Goal: Use online tool/utility: Utilize a website feature to perform a specific function

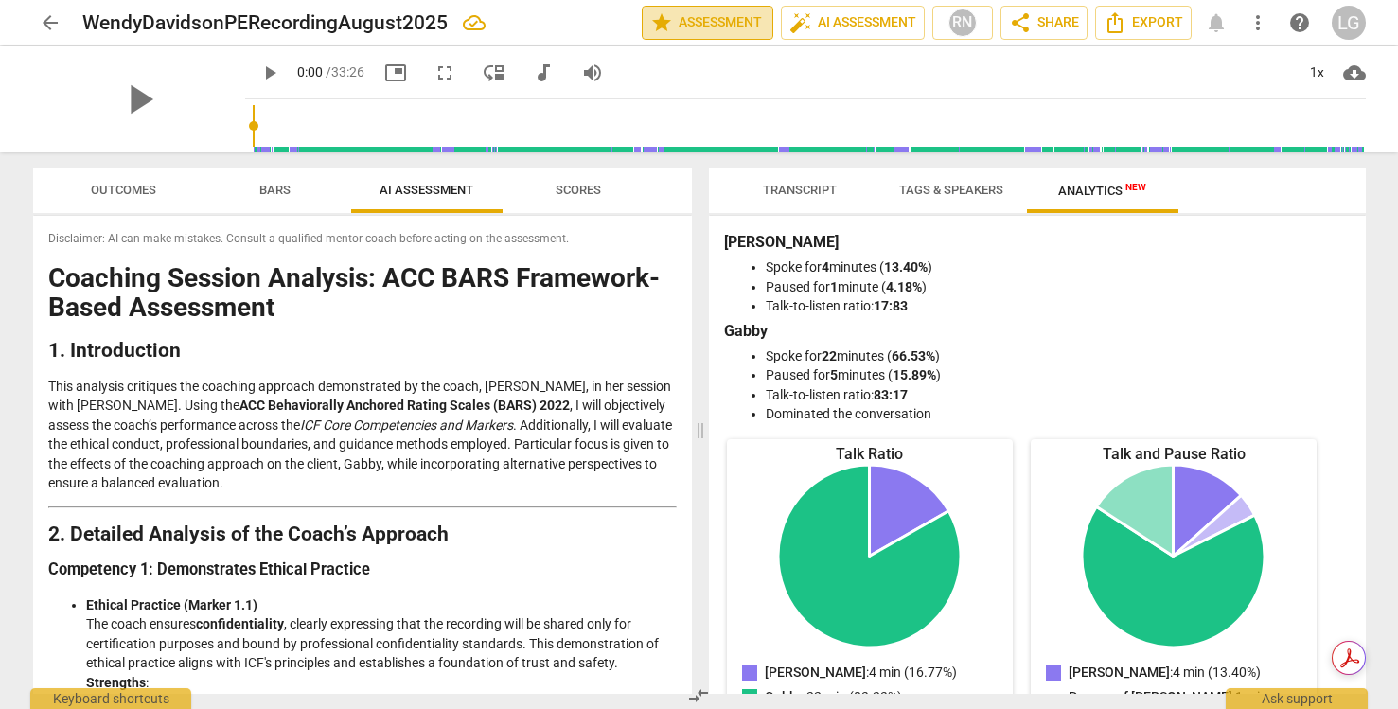
click at [706, 17] on span "star Assessment" at bounding box center [707, 22] width 115 height 23
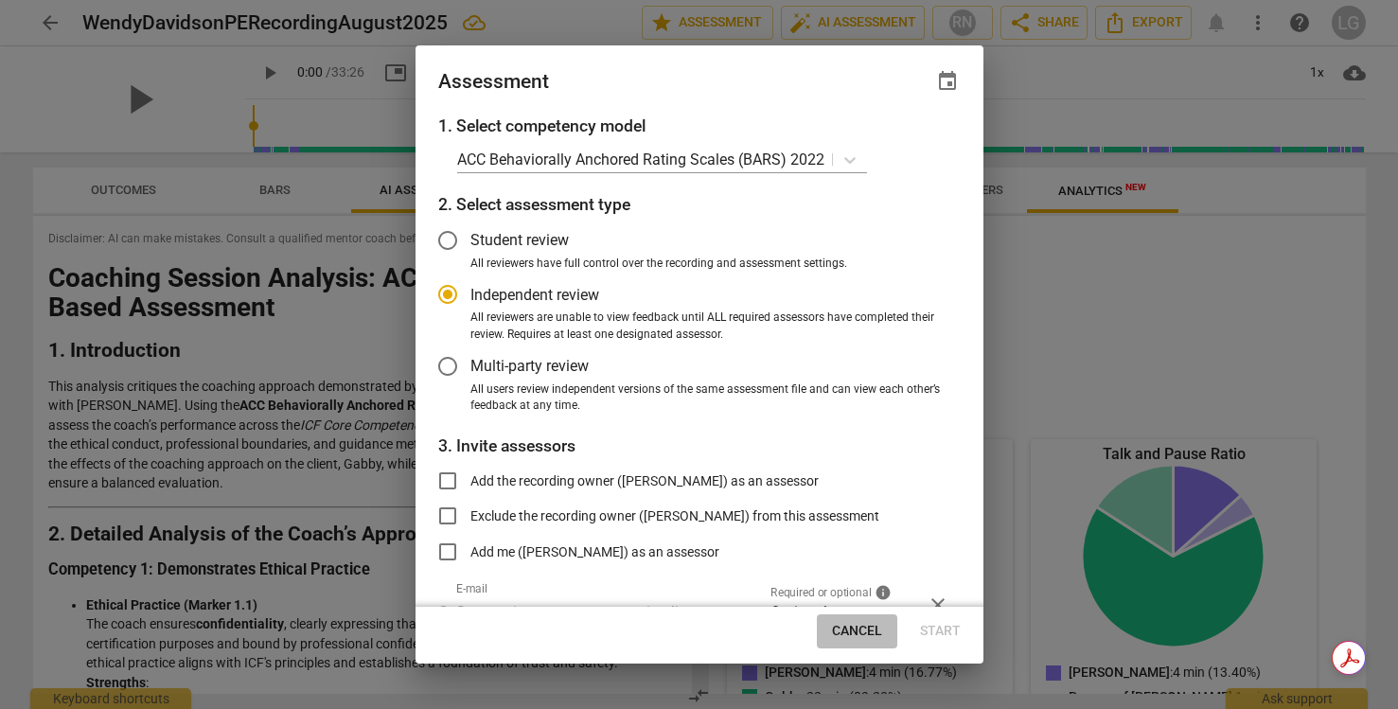
click at [852, 629] on span "Cancel" at bounding box center [857, 631] width 50 height 19
radio input "false"
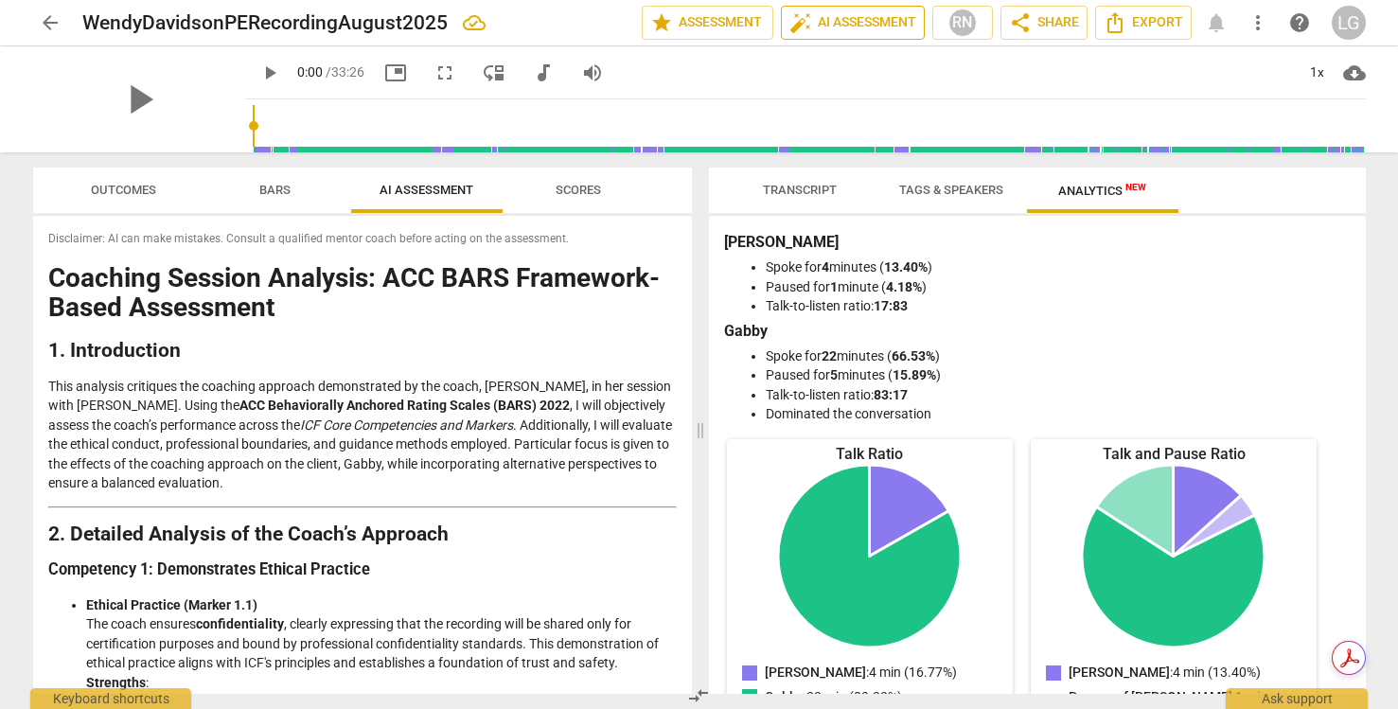
click at [844, 19] on span "auto_fix_high AI Assessment" at bounding box center [853, 22] width 127 height 23
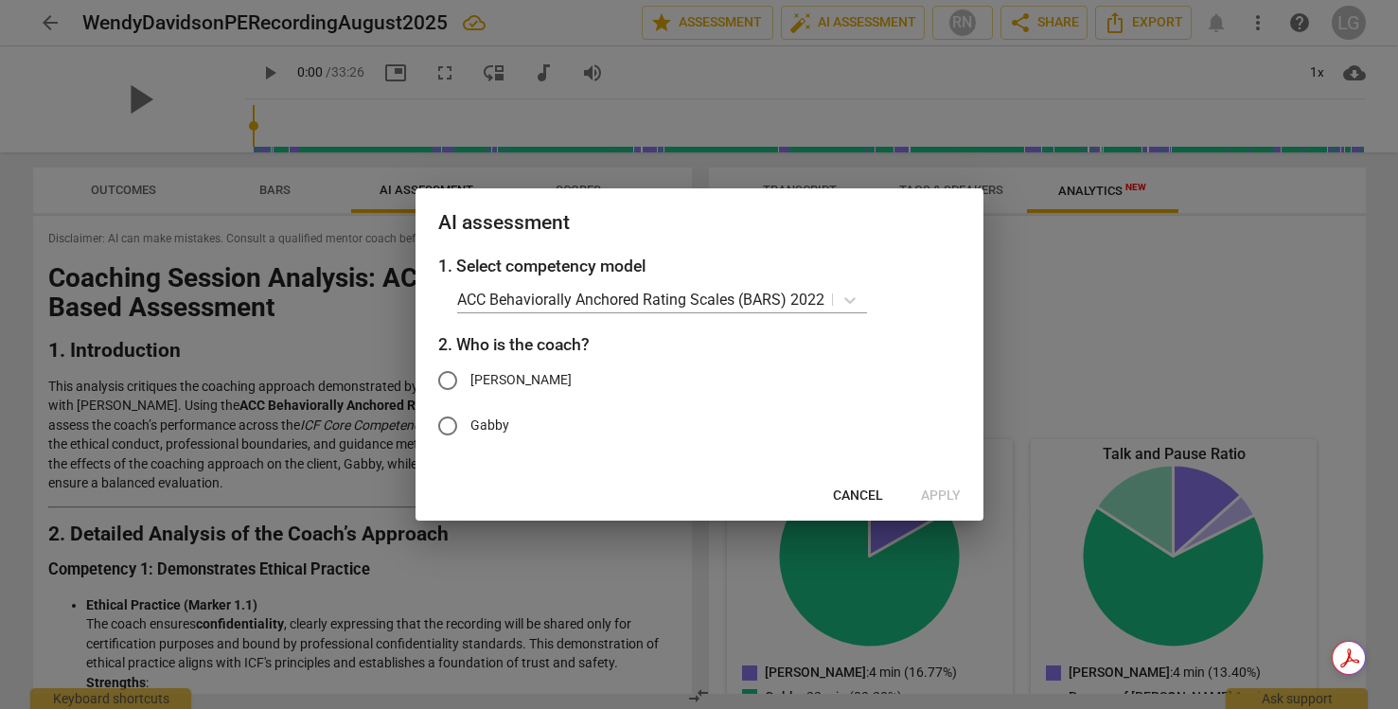
click at [448, 380] on input "[PERSON_NAME]" at bounding box center [447, 380] width 45 height 45
radio input "true"
click at [948, 494] on span "Apply" at bounding box center [941, 496] width 40 height 19
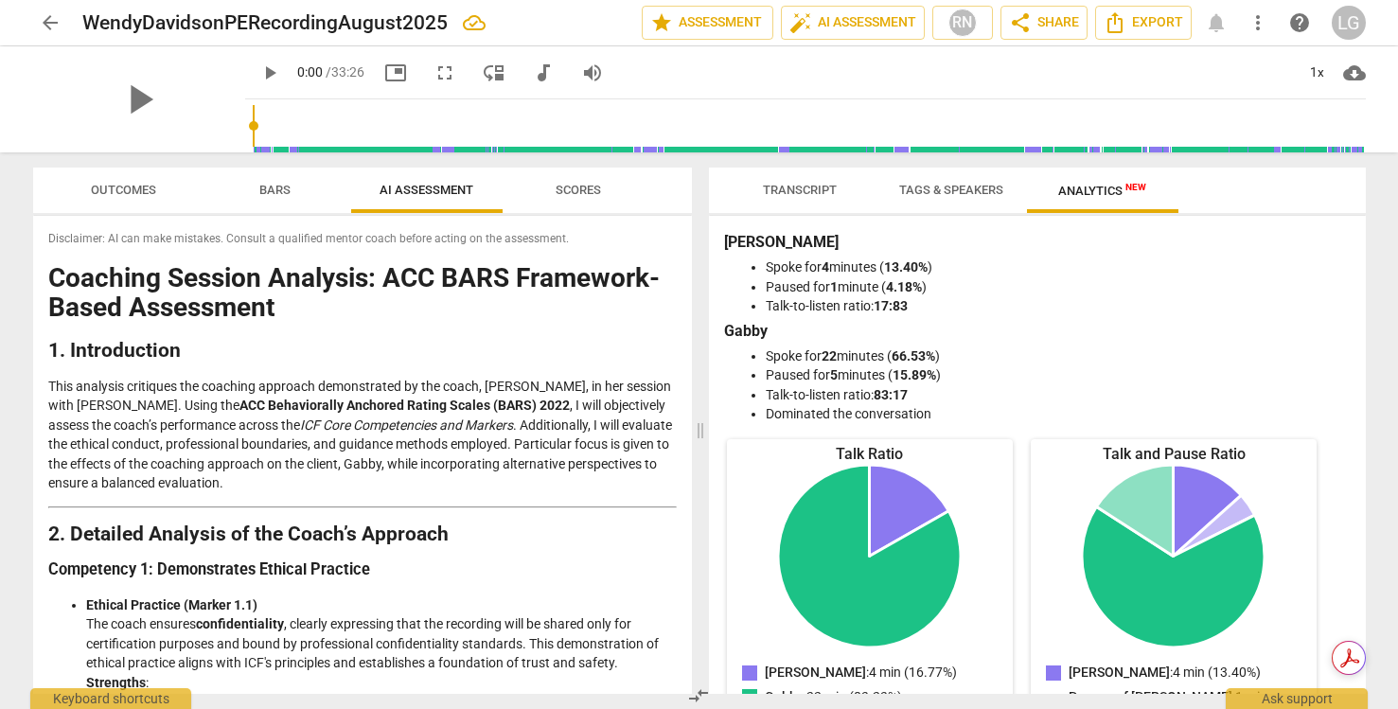
click at [50, 21] on span "arrow_back" at bounding box center [50, 22] width 23 height 23
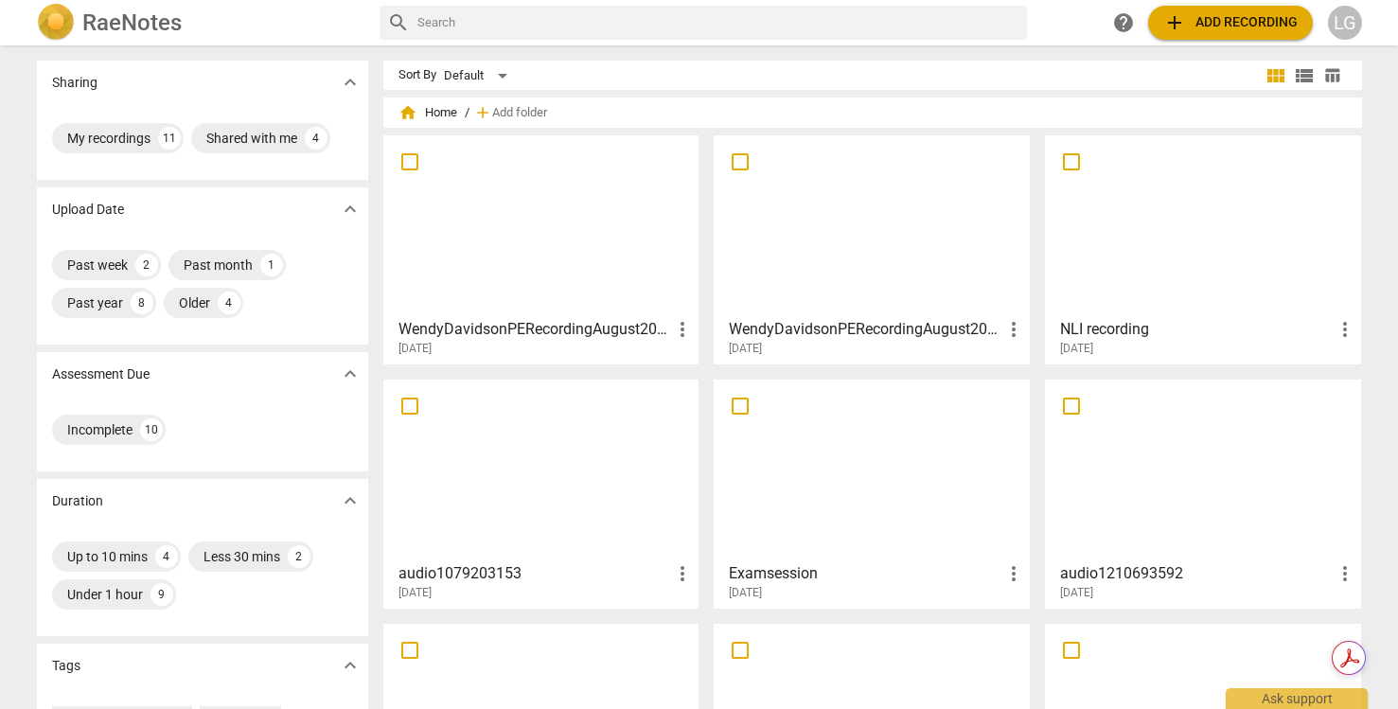
click at [521, 204] on div at bounding box center [541, 226] width 303 height 168
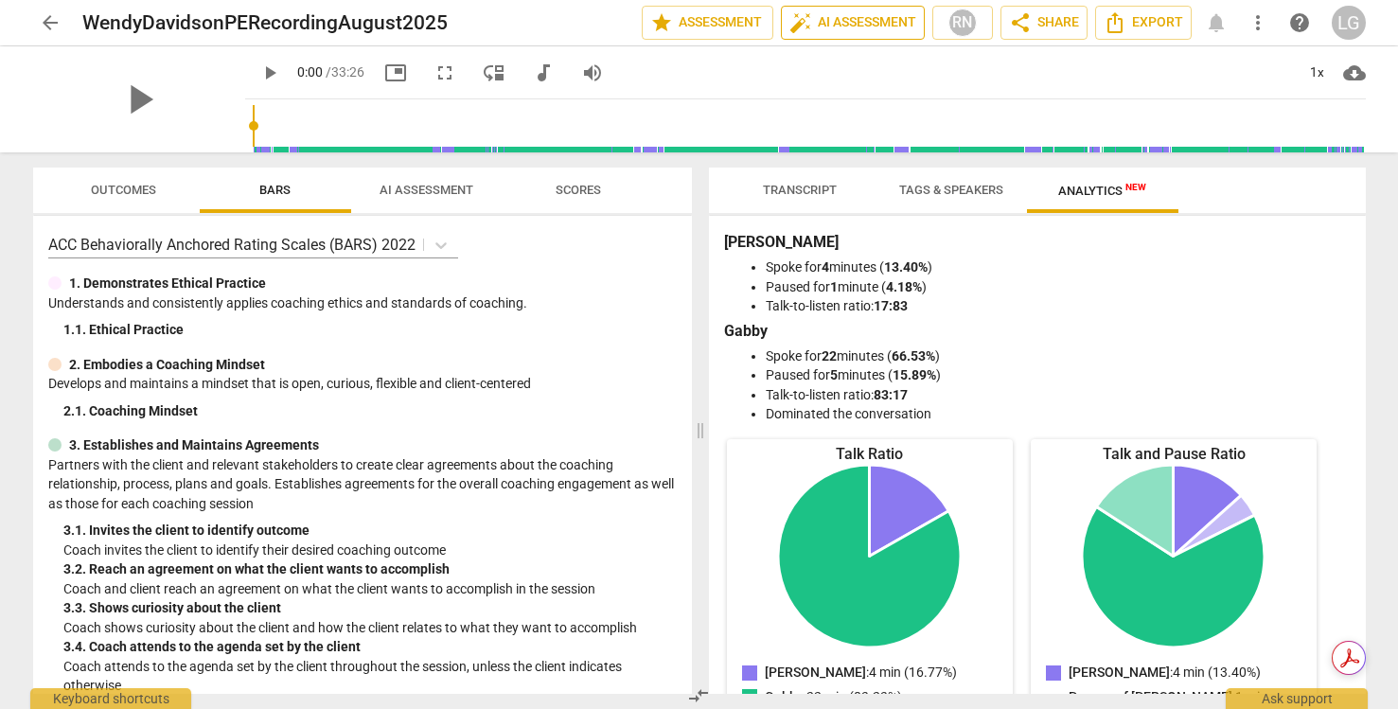
click at [854, 17] on span "auto_fix_high AI Assessment" at bounding box center [853, 22] width 127 height 23
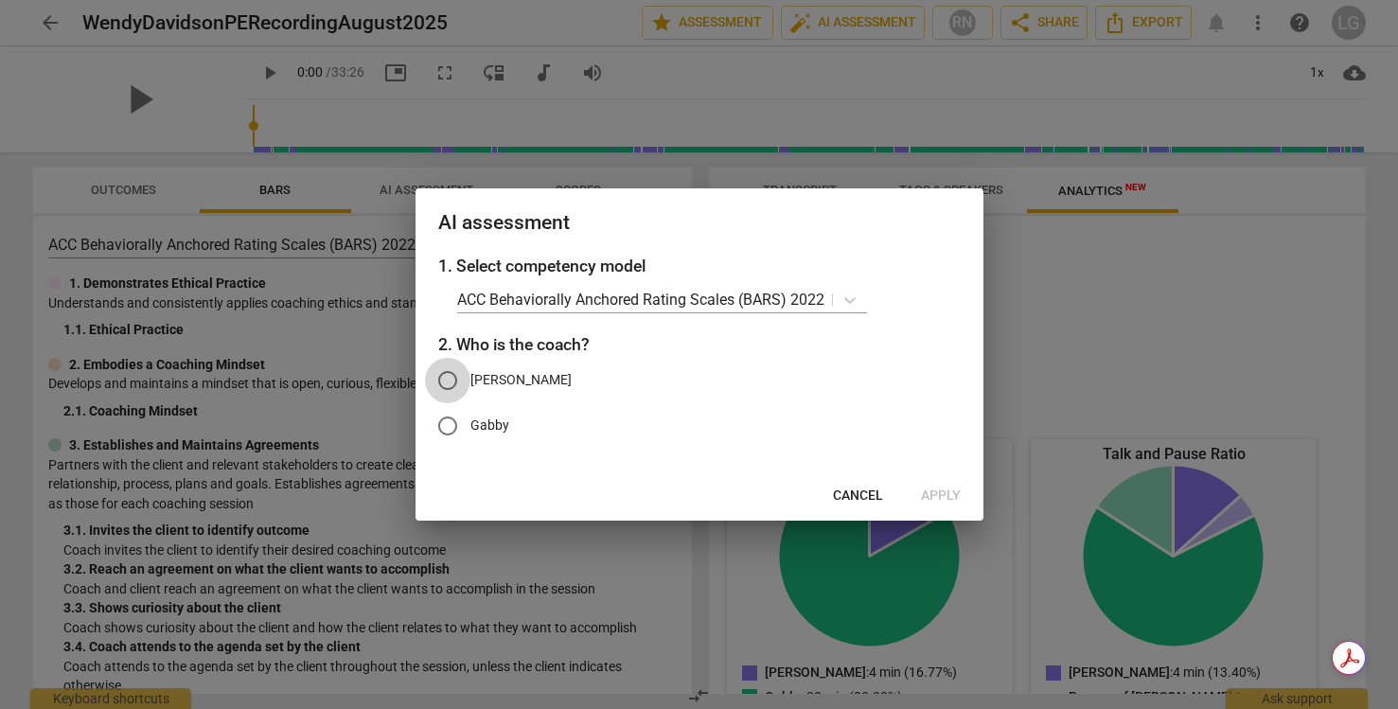
click at [447, 382] on input "[PERSON_NAME]" at bounding box center [447, 380] width 45 height 45
radio input "true"
click at [943, 494] on span "Apply" at bounding box center [941, 496] width 40 height 19
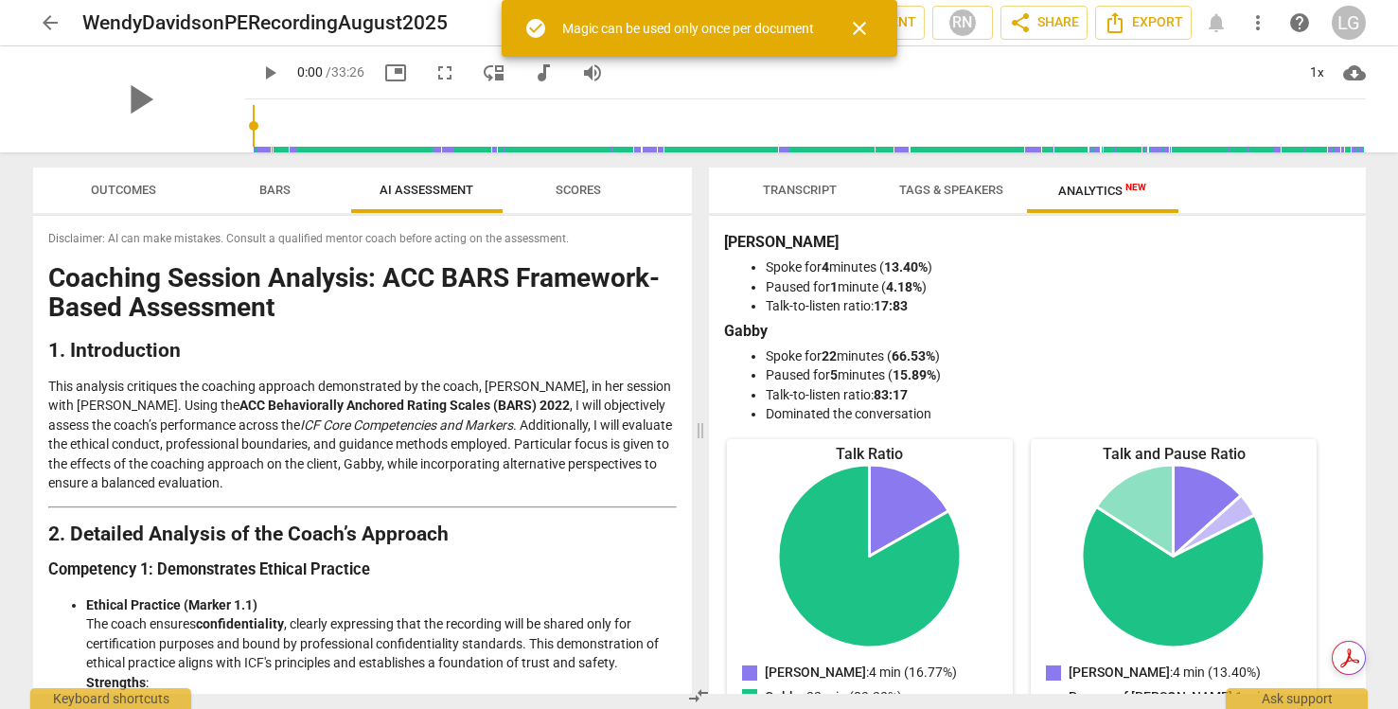
click at [1229, 186] on div "Transcript Tags & Speakers Analytics New" at bounding box center [1037, 190] width 627 height 45
click at [125, 183] on span "Outcomes" at bounding box center [123, 190] width 65 height 14
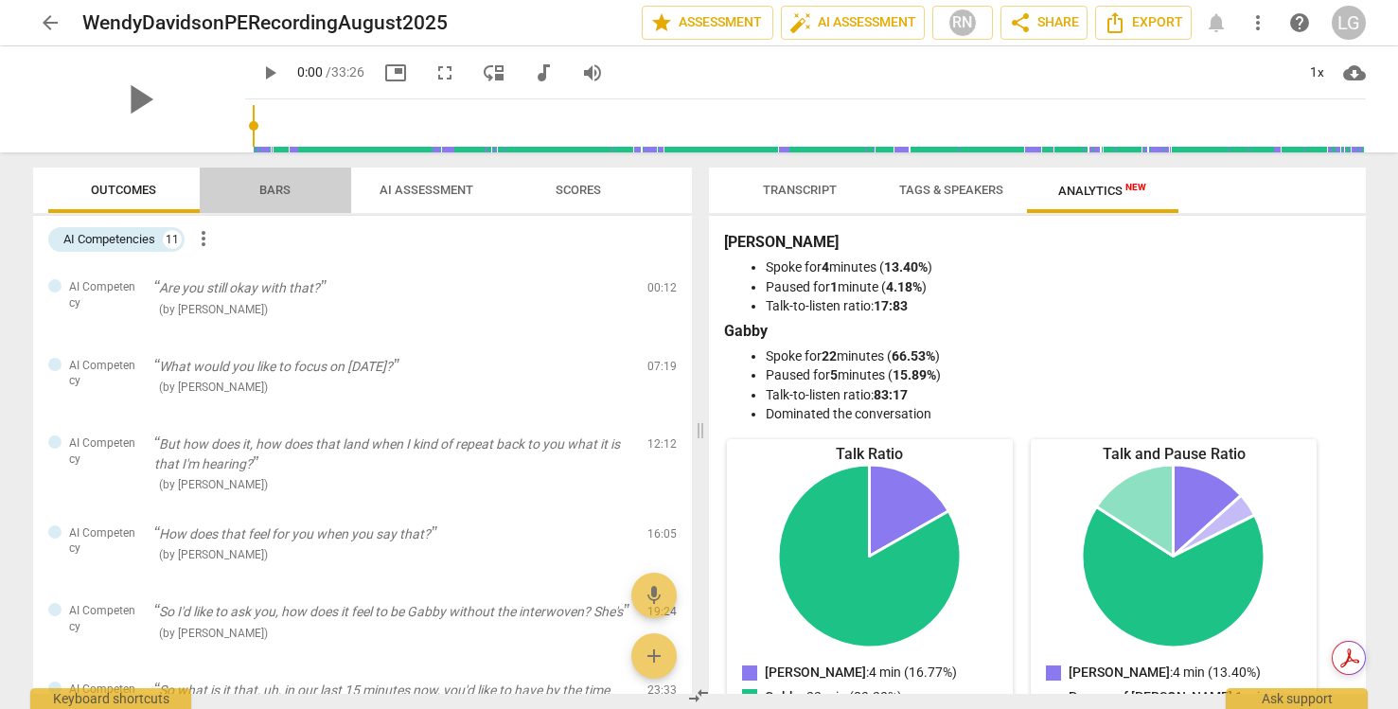
click at [282, 179] on span "Bars" at bounding box center [275, 191] width 77 height 26
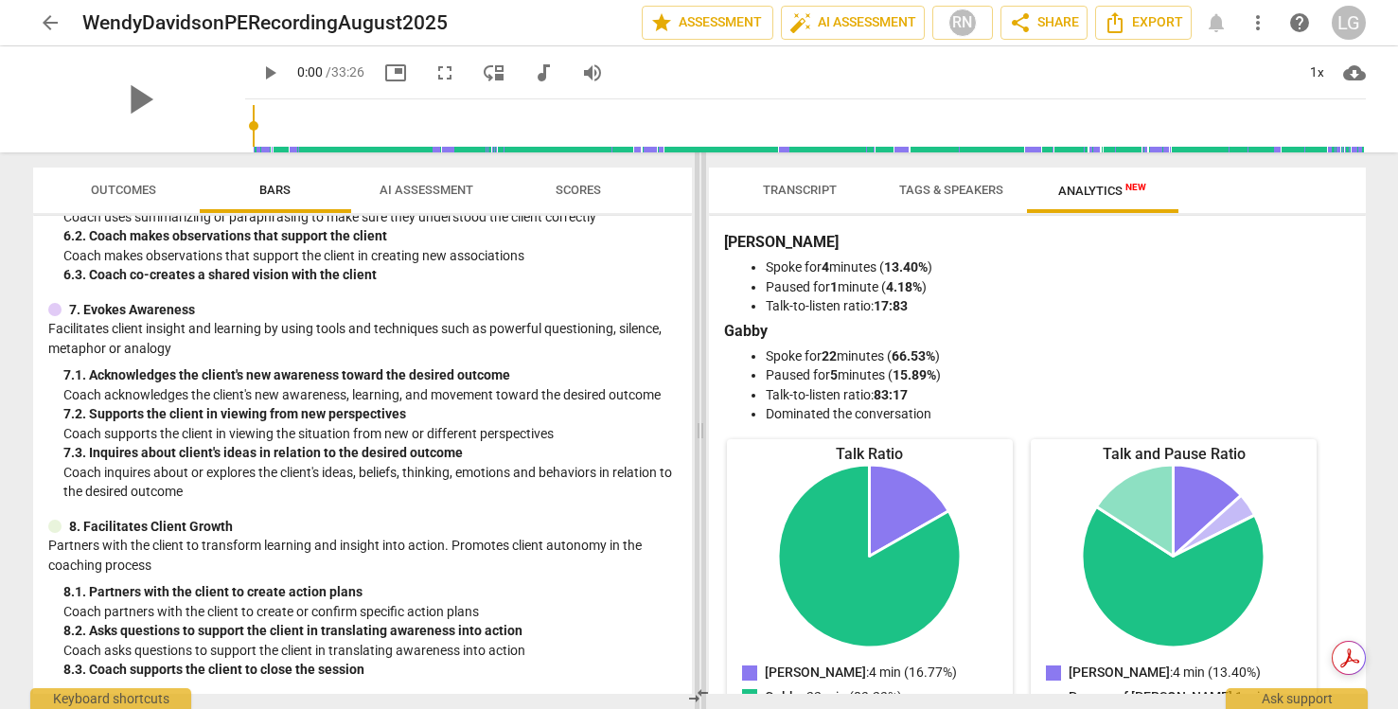
scroll to position [669, 0]
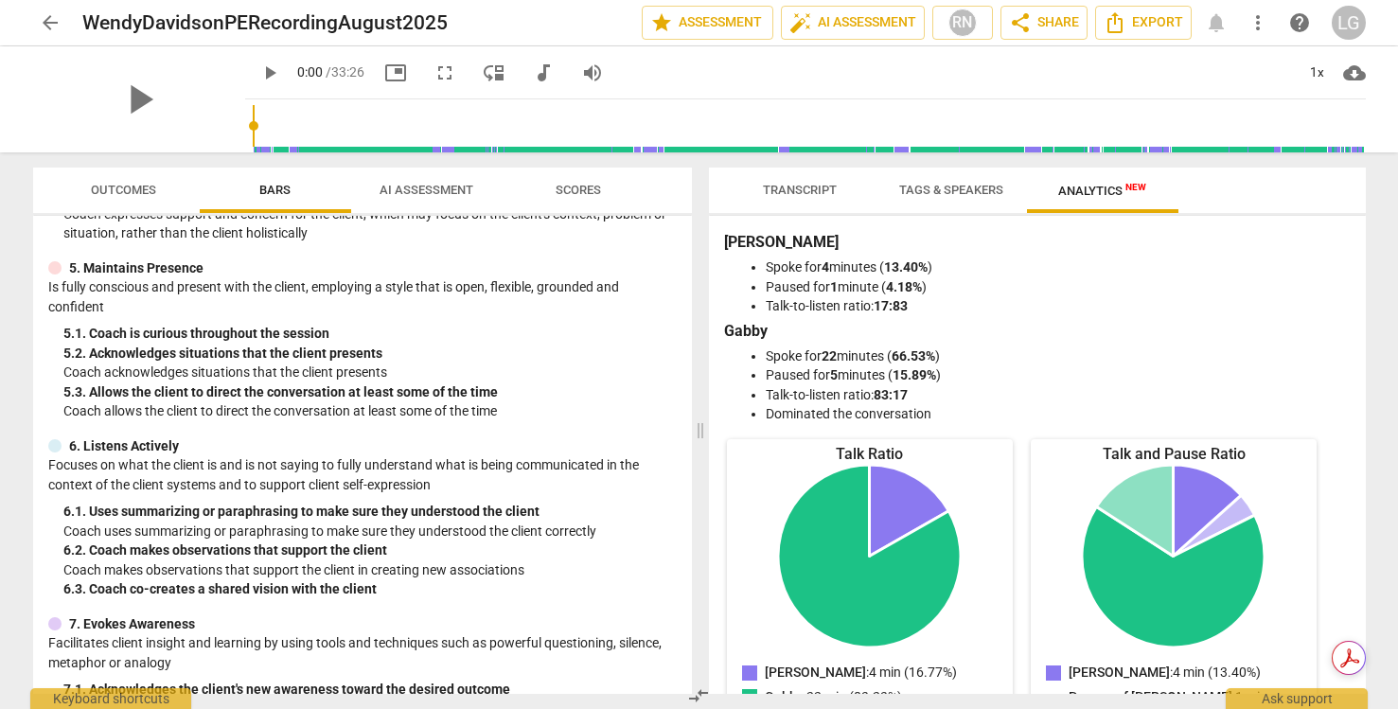
click at [586, 183] on span "Scores" at bounding box center [578, 190] width 45 height 14
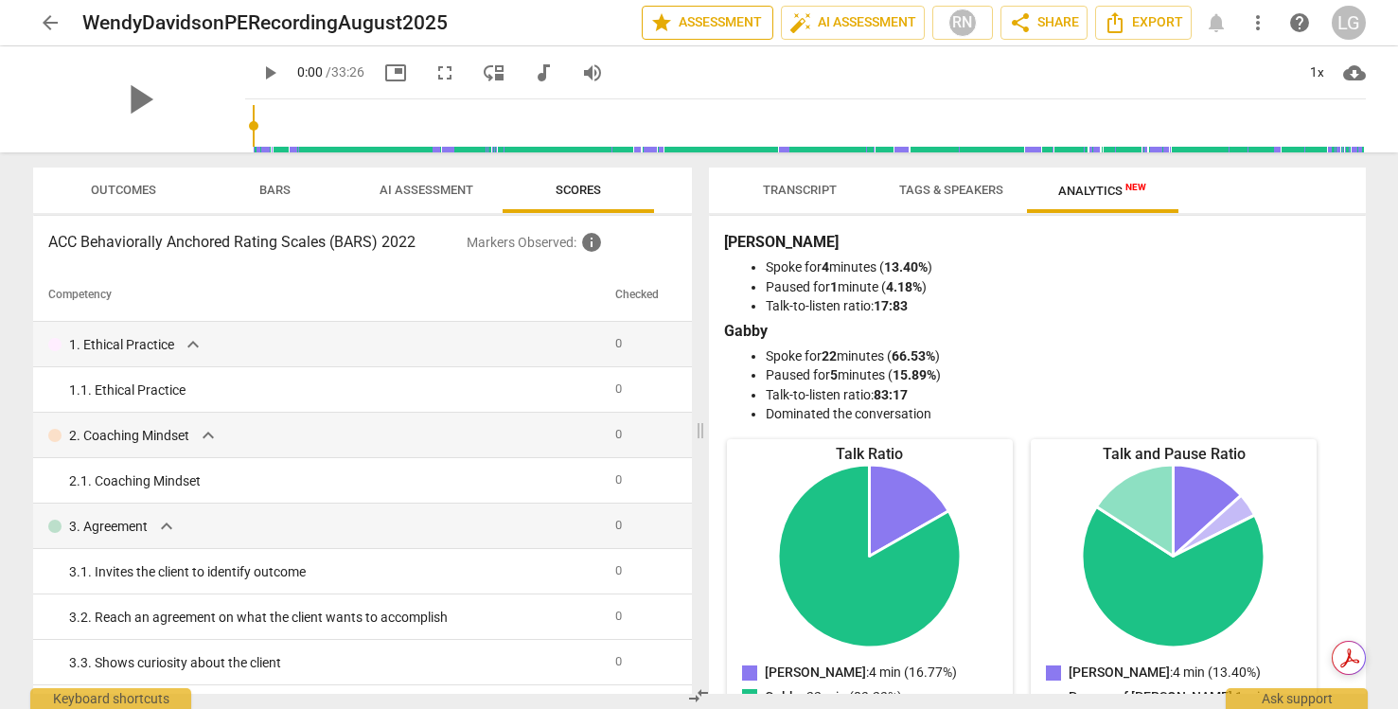
click at [704, 17] on span "star Assessment" at bounding box center [707, 22] width 115 height 23
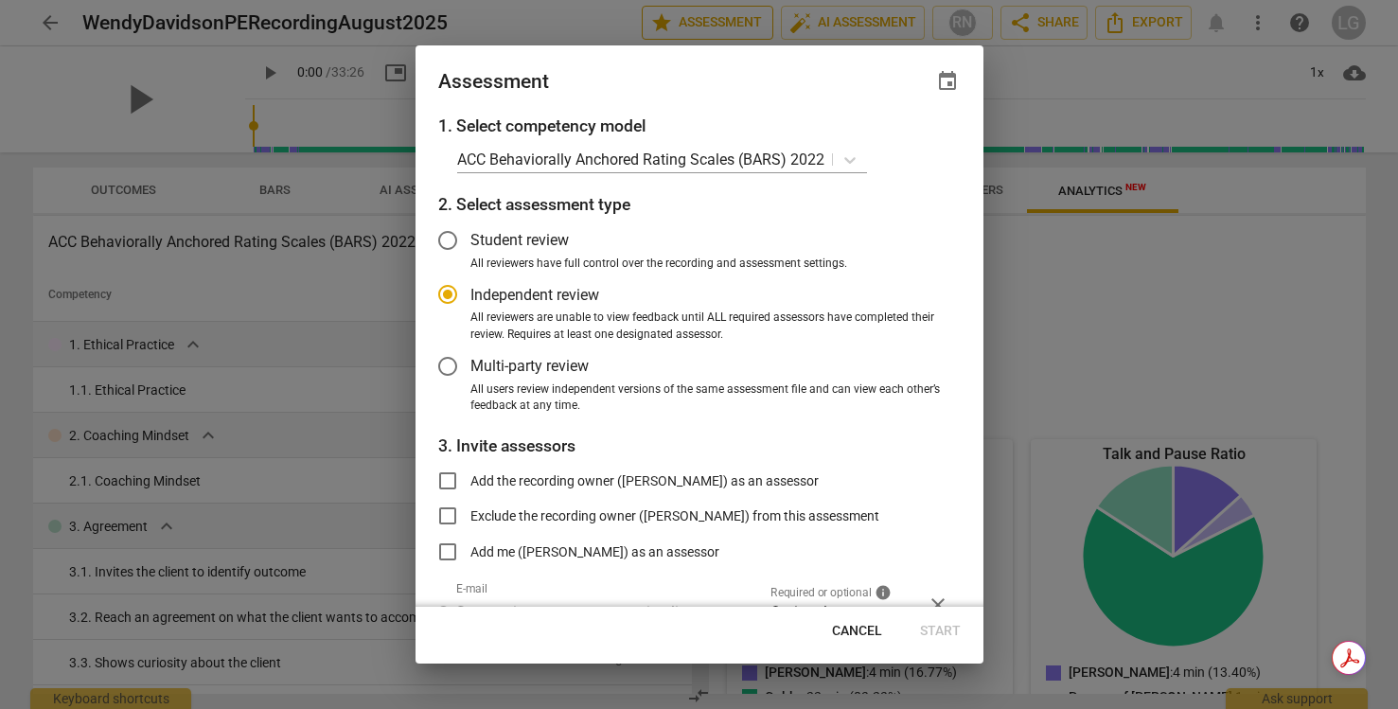
radio input "false"
